Goal: Task Accomplishment & Management: Manage account settings

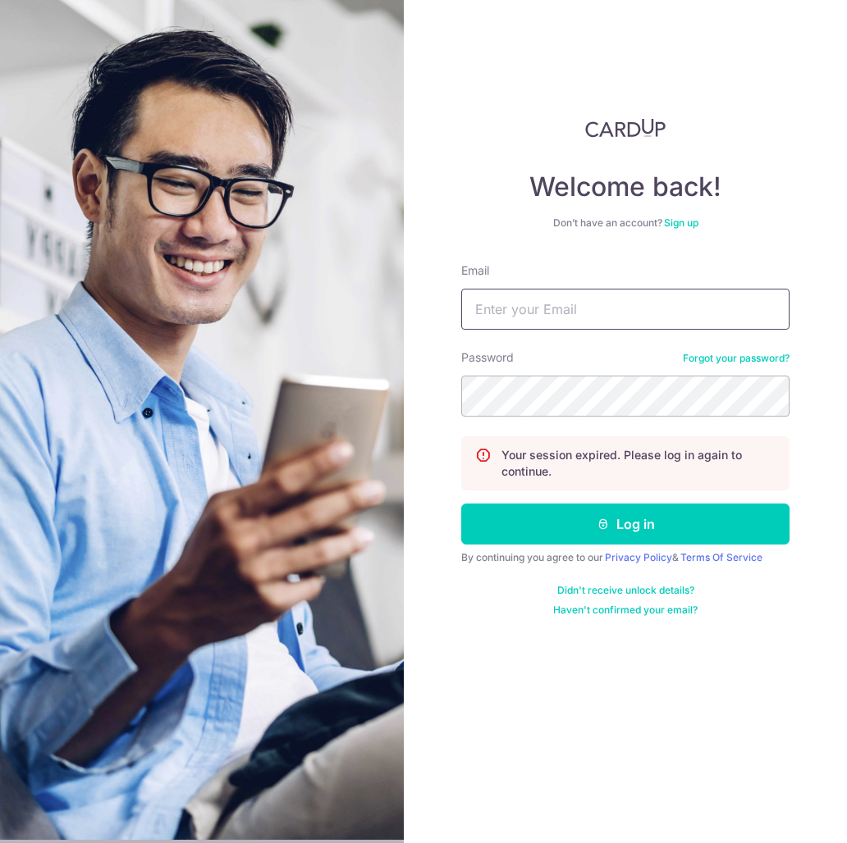
click at [490, 318] on input "Email" at bounding box center [625, 309] width 328 height 41
click at [512, 312] on input "Email" at bounding box center [625, 309] width 328 height 41
type input "[EMAIL_ADDRESS][DOMAIN_NAME]"
click at [461, 504] on button "Log in" at bounding box center [625, 524] width 328 height 41
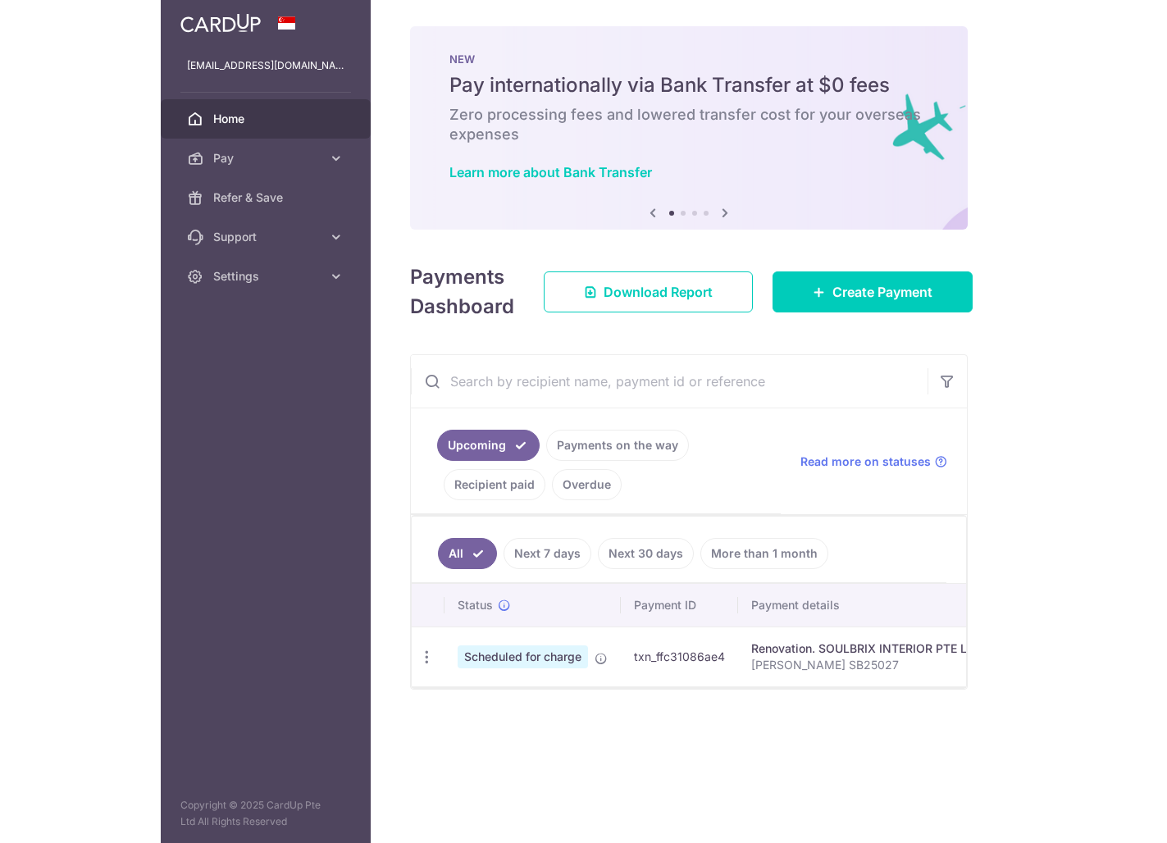
scroll to position [0, 140]
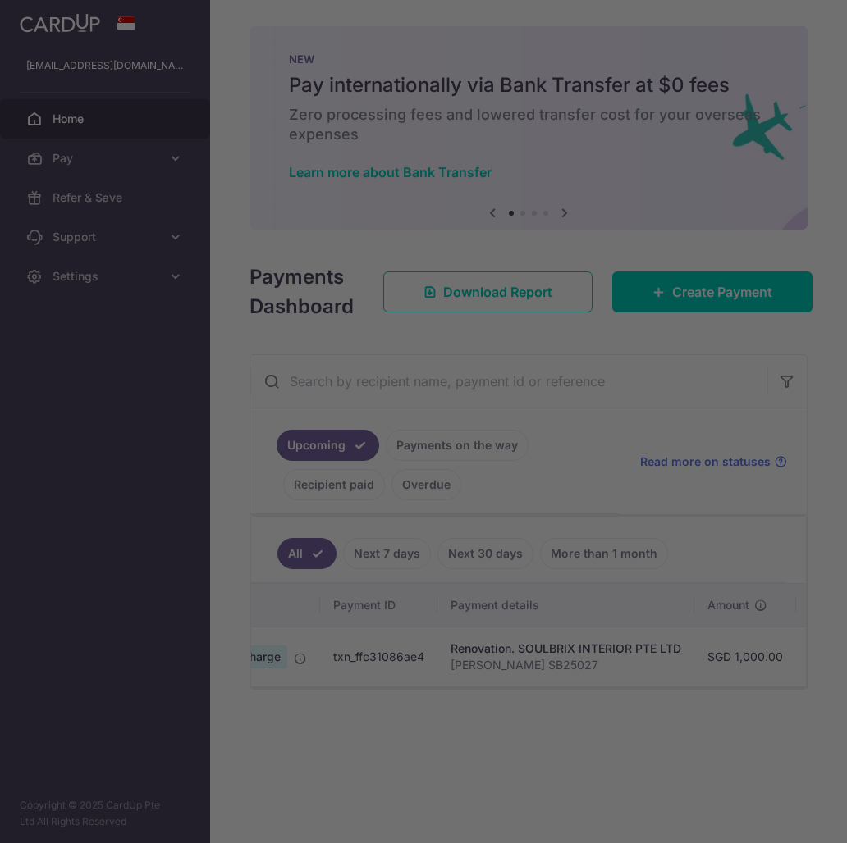
drag, startPoint x: 454, startPoint y: 692, endPoint x: 632, endPoint y: 699, distance: 177.4
click at [632, 699] on div at bounding box center [427, 426] width 855 height 852
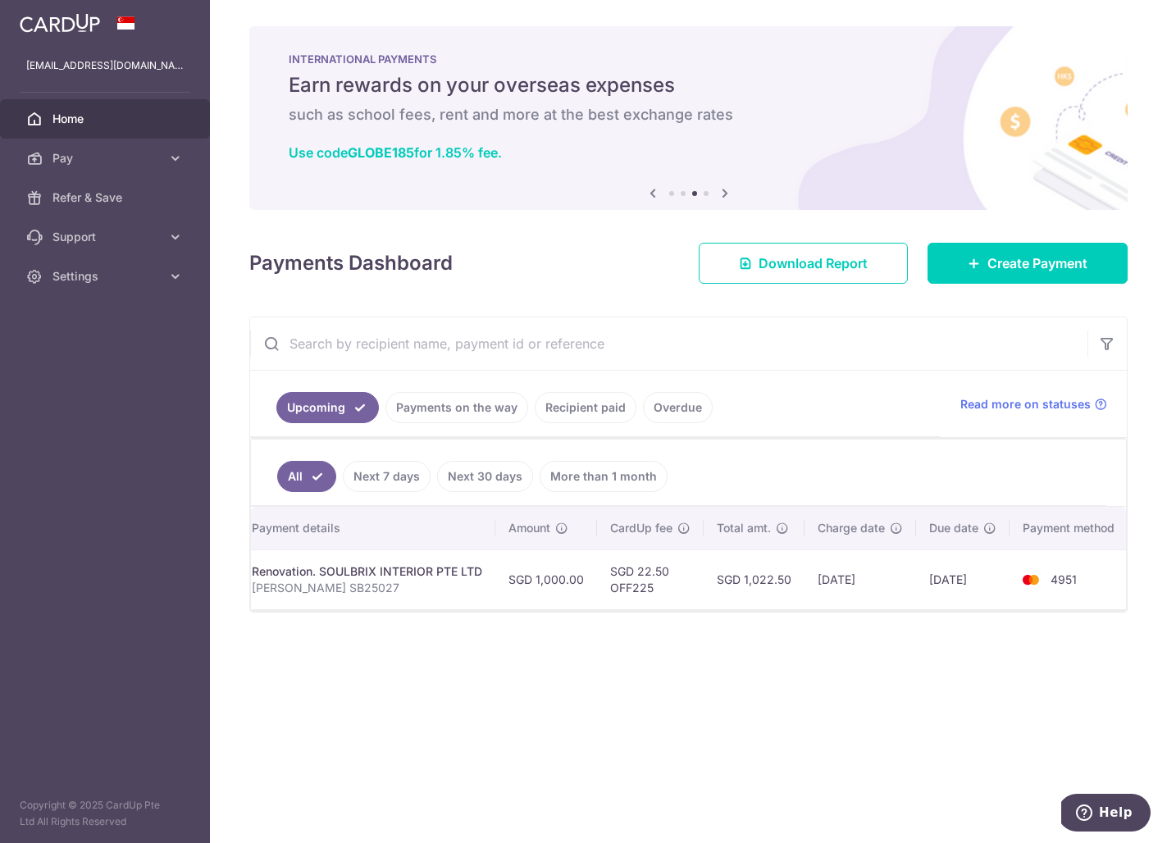
scroll to position [0, 0]
